Goal: Task Accomplishment & Management: Complete application form

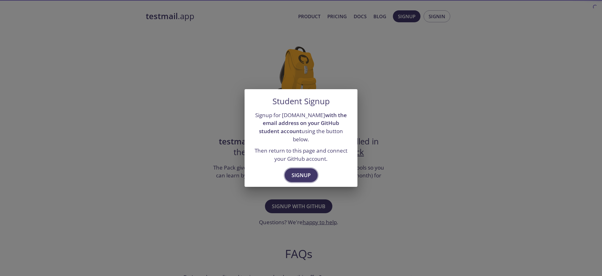
click at [297, 175] on span "Signup" at bounding box center [301, 175] width 19 height 9
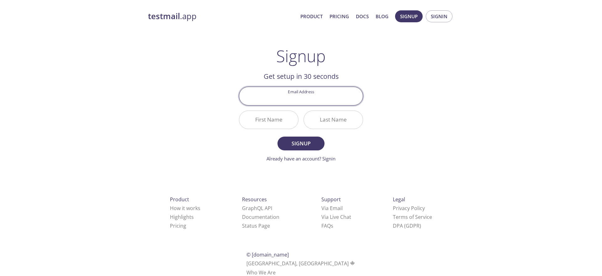
click at [299, 100] on input "Email Address" at bounding box center [301, 96] width 124 height 18
type input "[EMAIL_ADDRESS][DOMAIN_NAME]"
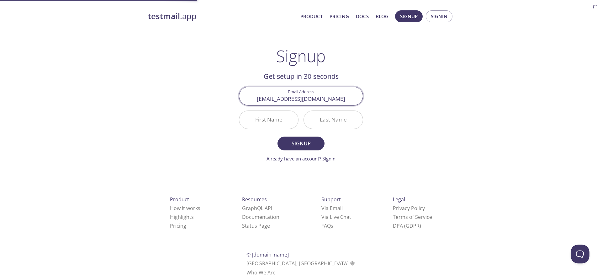
click at [272, 123] on input "First Name" at bounding box center [268, 120] width 59 height 18
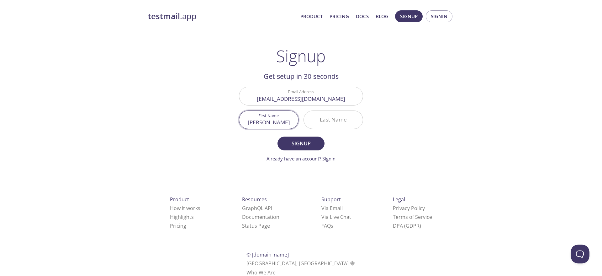
type input "[PERSON_NAME]"
click at [311, 145] on span "Signup" at bounding box center [300, 143] width 33 height 9
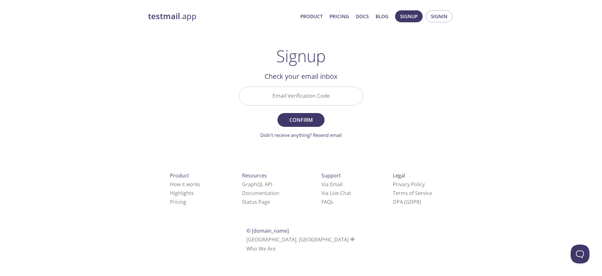
click at [305, 96] on input "Email Verification Code" at bounding box center [301, 96] width 124 height 18
paste input "37KEYTL"
type input "37KEYTL"
click at [311, 114] on button "Confirm" at bounding box center [300, 120] width 47 height 14
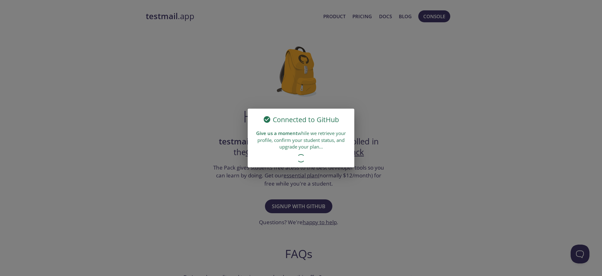
click at [284, 139] on div "Give us a moment while we retrieve your profile, confirm your student status, a…" at bounding box center [301, 139] width 107 height 25
click at [285, 136] on div "Give us a moment while we retrieve your profile, confirm your student status, a…" at bounding box center [301, 139] width 107 height 25
click at [299, 144] on div "Give us a moment while we retrieve your profile, confirm your student status, a…" at bounding box center [301, 139] width 107 height 25
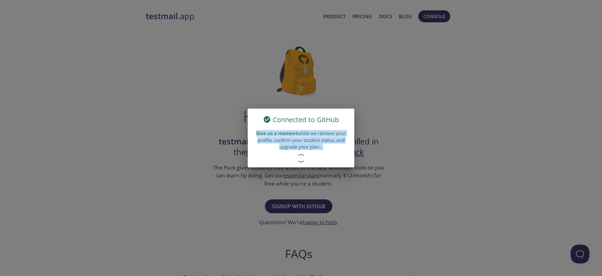
click at [299, 144] on div "Give us a moment while we retrieve your profile, confirm your student status, a…" at bounding box center [301, 139] width 107 height 25
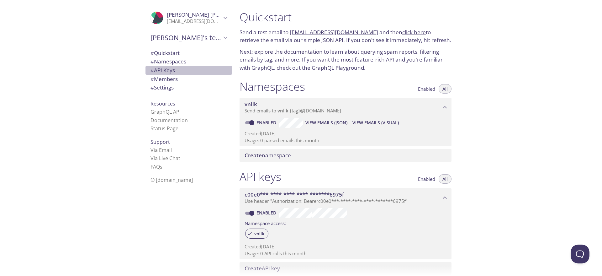
click at [167, 68] on span "# API Keys" at bounding box center [162, 69] width 24 height 7
click at [323, 124] on span "View Emails (JSON)" at bounding box center [326, 123] width 42 height 8
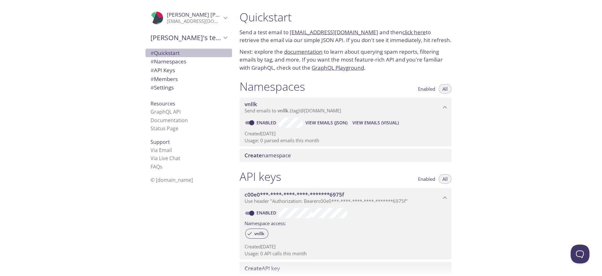
click at [167, 52] on span "# Quickstart" at bounding box center [164, 52] width 29 height 7
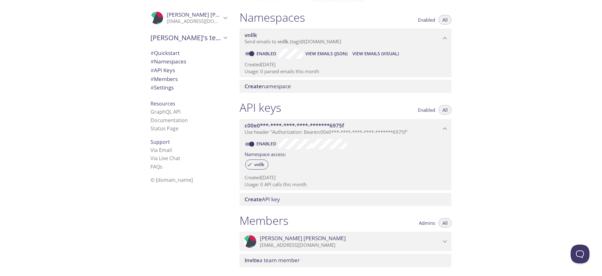
scroll to position [71, 0]
click at [276, 198] on span "Create API key" at bounding box center [262, 197] width 35 height 7
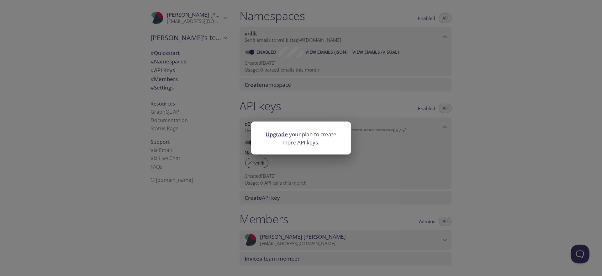
click at [388, 138] on div "Upgrade your plan to create more API keys." at bounding box center [301, 138] width 602 height 276
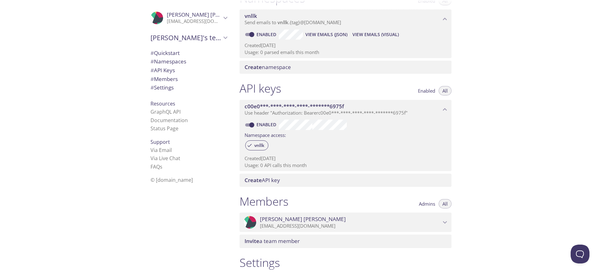
scroll to position [0, 0]
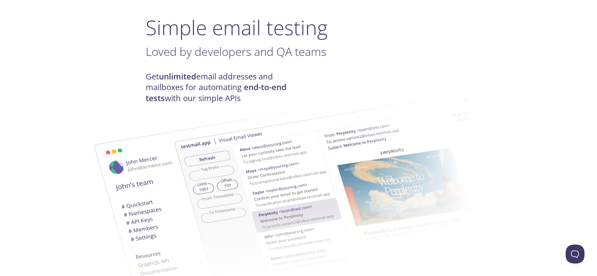
scroll to position [47, 0]
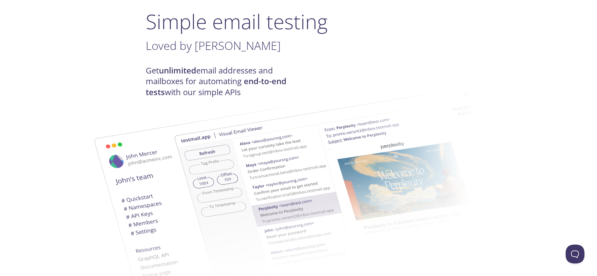
click at [227, 87] on img at bounding box center [343, 184] width 339 height 212
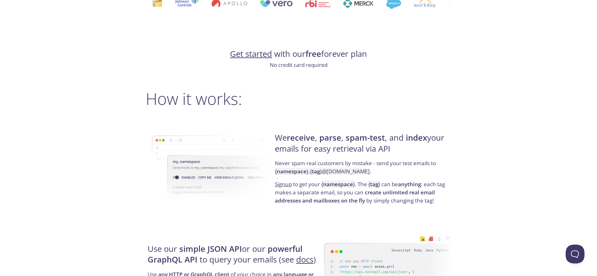
scroll to position [382, 0]
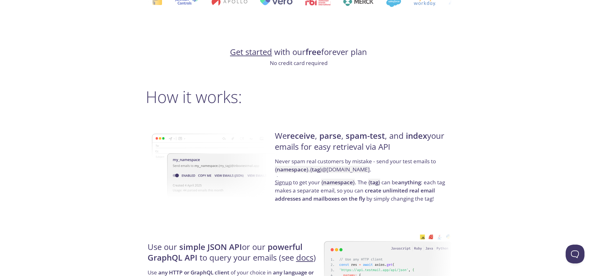
click at [389, 141] on h4 "We receive , parse , spam-test , and index your emails for easy retrieval via A…" at bounding box center [362, 143] width 175 height 27
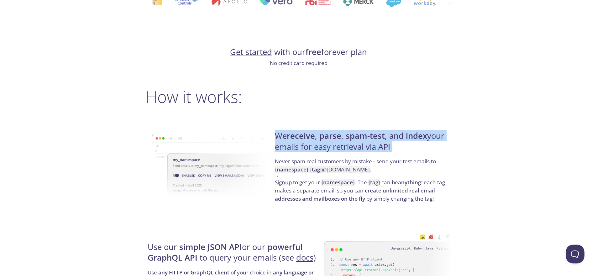
drag, startPoint x: 389, startPoint y: 141, endPoint x: 427, endPoint y: 147, distance: 38.1
click at [389, 141] on h4 "We receive , parse , spam-test , and index your emails for easy retrieval via A…" at bounding box center [362, 143] width 175 height 27
click at [450, 148] on div "We receive , parse , spam-test , and index your emails for easy retrieval via A…" at bounding box center [362, 166] width 178 height 101
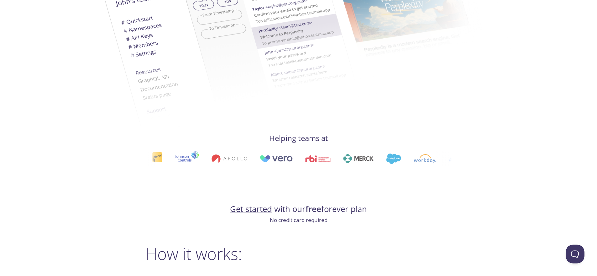
scroll to position [481, 0]
